Goal: Find specific page/section

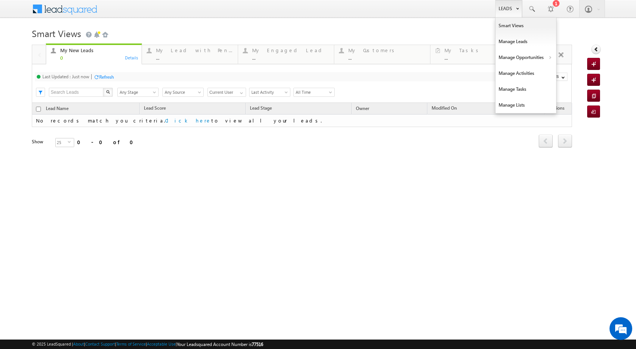
click at [505, 13] on link "Leads" at bounding box center [508, 8] width 27 height 17
click at [548, 57] on b at bounding box center [549, 58] width 3 height 5
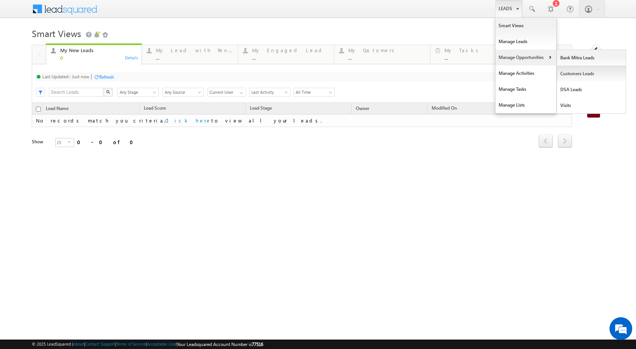
click at [566, 75] on link "Customers Leads" at bounding box center [591, 74] width 69 height 16
